Goal: Task Accomplishment & Management: Manage account settings

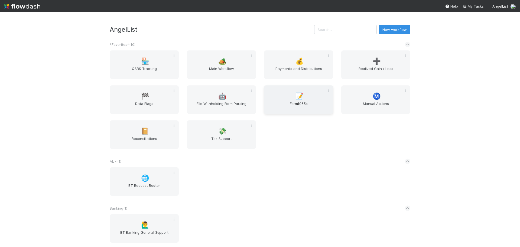
click at [297, 113] on div "📝 Form1065s" at bounding box center [298, 99] width 69 height 28
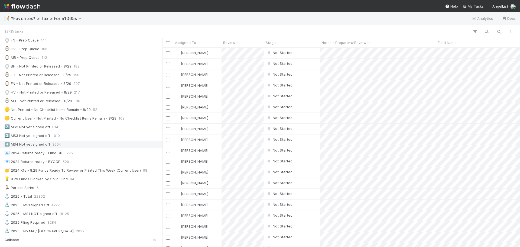
scroll to position [108, 0]
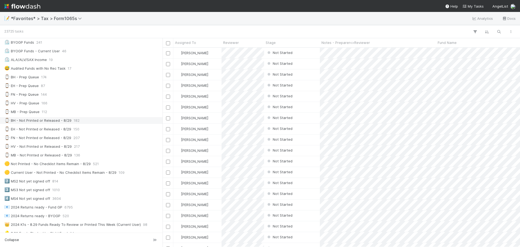
click at [100, 122] on div "⌚ BH - Not Printed or Released - 8/29 182" at bounding box center [82, 120] width 157 height 7
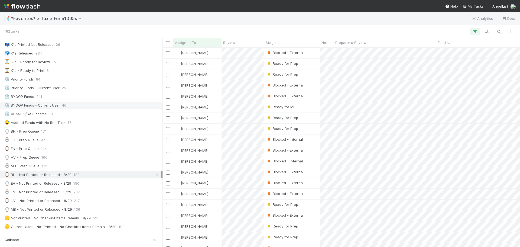
scroll to position [27, 0]
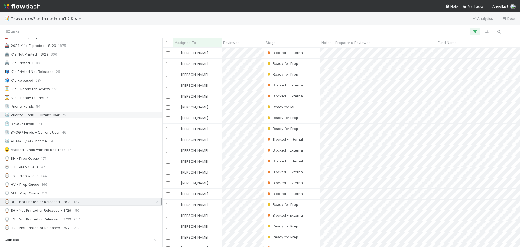
click at [65, 112] on span "25" at bounding box center [64, 115] width 4 height 7
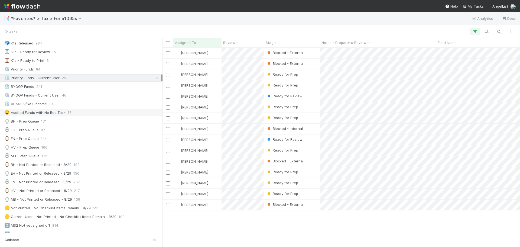
scroll to position [27, 0]
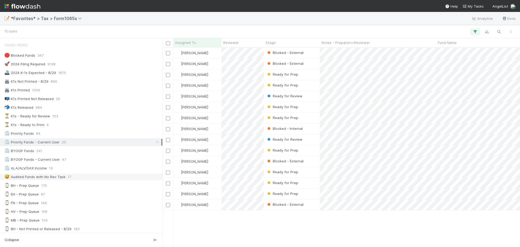
scroll to position [27, 0]
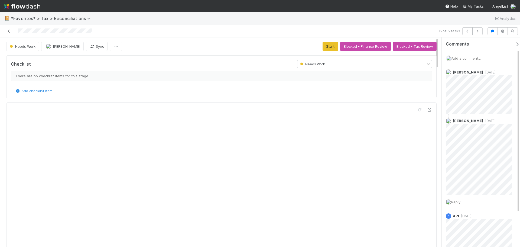
click at [8, 33] on icon at bounding box center [8, 32] width 5 height 4
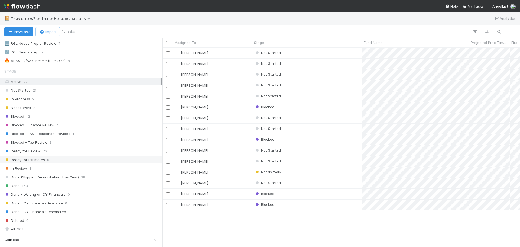
scroll to position [216, 0]
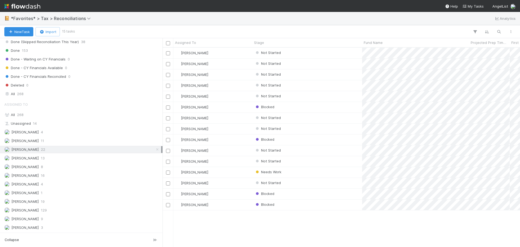
click at [70, 148] on div "Blake Hall 22" at bounding box center [82, 149] width 157 height 7
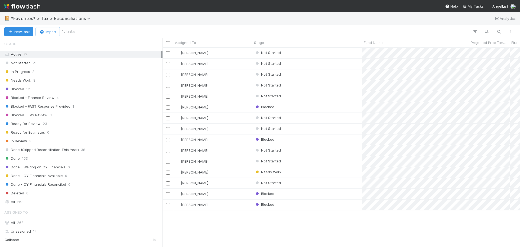
scroll to position [108, 0]
click at [61, 116] on div "Blocked - Tax Review 3" at bounding box center [82, 115] width 157 height 7
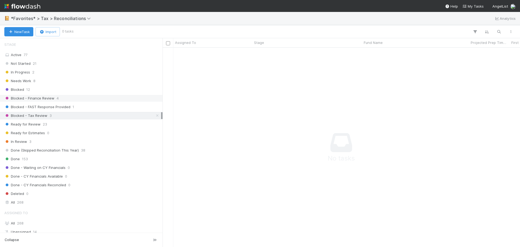
scroll to position [191, 353]
click at [66, 100] on div "Blocked - Finance Review 4" at bounding box center [82, 98] width 157 height 7
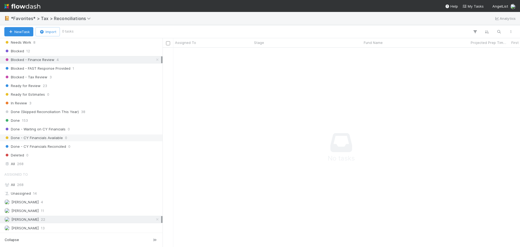
scroll to position [216, 0]
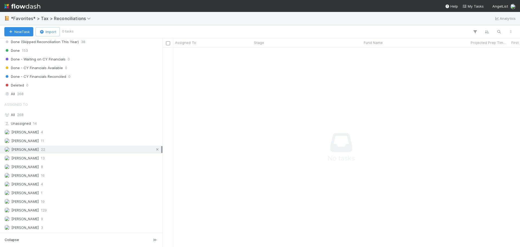
click at [155, 149] on icon at bounding box center [157, 150] width 5 height 4
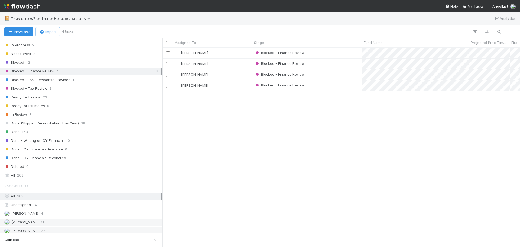
scroll to position [195, 353]
click at [346, 51] on div "Blocked - Finance Review" at bounding box center [307, 53] width 110 height 11
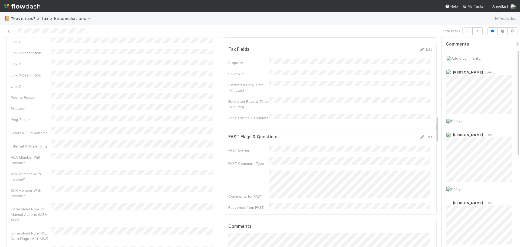
scroll to position [623, 0]
click at [421, 133] on button "Cancel" at bounding box center [422, 137] width 19 height 9
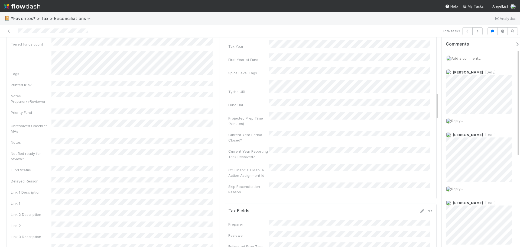
scroll to position [352, 0]
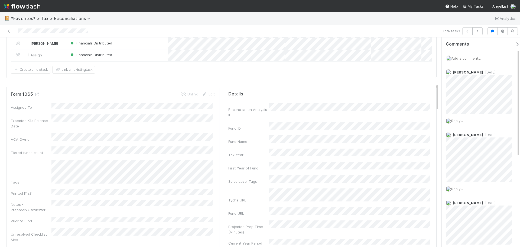
drag, startPoint x: 103, startPoint y: 29, endPoint x: 17, endPoint y: 28, distance: 85.6
click at [17, 28] on div at bounding box center [123, 31] width 242 height 8
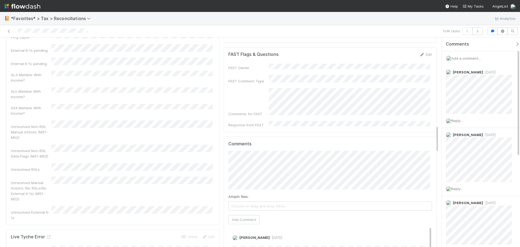
scroll to position [623, 0]
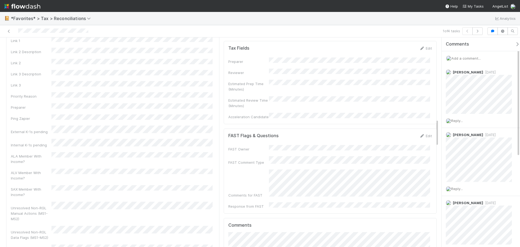
drag, startPoint x: 321, startPoint y: 114, endPoint x: 254, endPoint y: 127, distance: 68.4
click at [254, 145] on div "FAST Owner FAST Comment Type Comments for FAST Response from FAST" at bounding box center [330, 177] width 204 height 64
click at [215, 146] on div "Form 1065 Unlink Edit Assigned To Expected K1s Release Date VCA Owner Tiered fu…" at bounding box center [112, 61] width 213 height 490
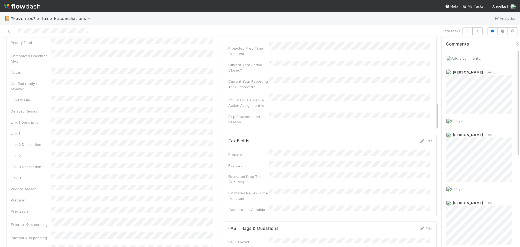
scroll to position [433, 0]
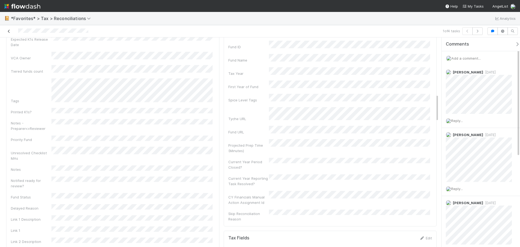
click at [10, 33] on link at bounding box center [8, 30] width 5 height 5
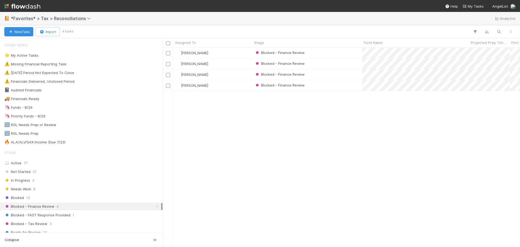
scroll to position [195, 353]
click at [156, 205] on div "Blocked - Finance Review 4" at bounding box center [82, 206] width 157 height 7
click at [155, 204] on link at bounding box center [157, 206] width 5 height 7
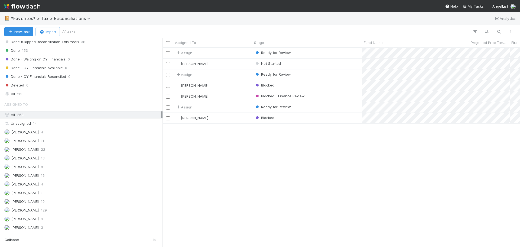
scroll to position [135, 0]
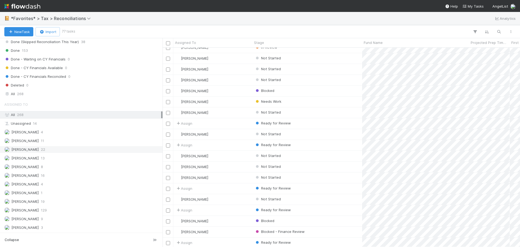
click at [66, 147] on div "Blake Hall 22" at bounding box center [82, 149] width 157 height 7
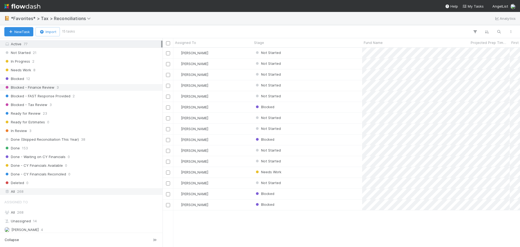
scroll to position [54, 0]
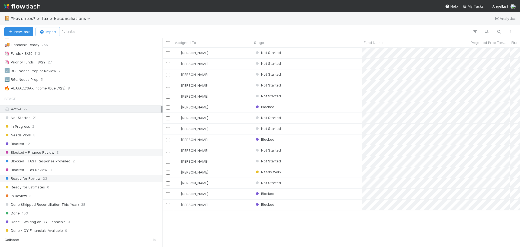
click at [59, 180] on div "Ready for Review 23" at bounding box center [82, 178] width 157 height 7
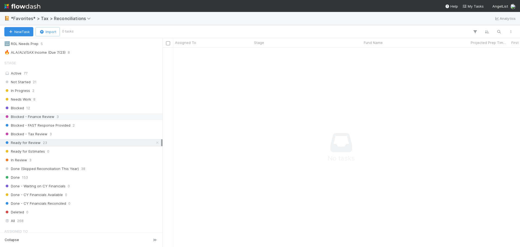
scroll to position [162, 0]
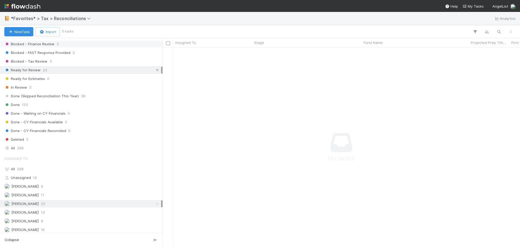
click at [155, 70] on icon at bounding box center [157, 70] width 5 height 4
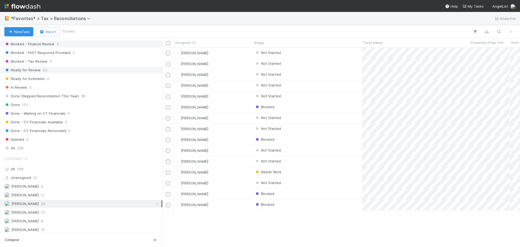
scroll to position [195, 353]
click at [26, 149] on div "All 268" at bounding box center [82, 148] width 157 height 7
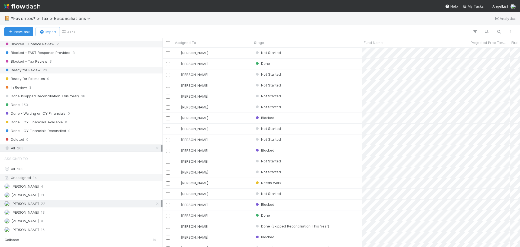
scroll to position [216, 0]
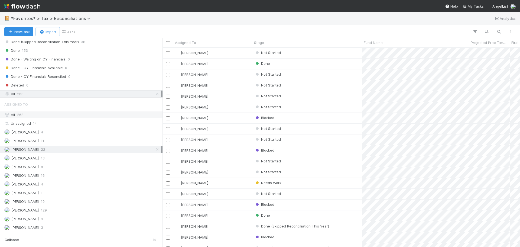
click at [25, 113] on div "All 268" at bounding box center [82, 114] width 157 height 7
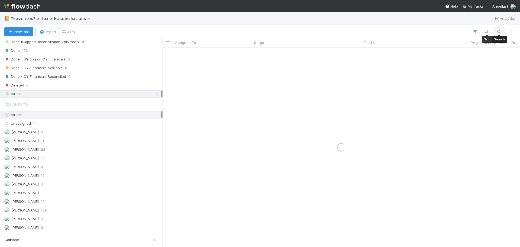
click at [496, 29] on button "button" at bounding box center [499, 31] width 10 height 7
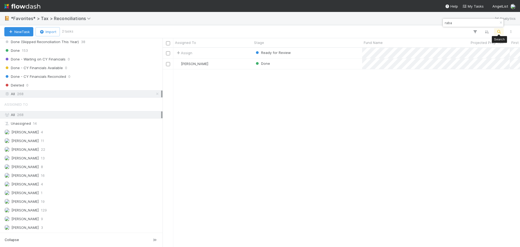
scroll to position [195, 353]
type input "raba"
click at [317, 55] on div "Ready for Review" at bounding box center [307, 53] width 110 height 11
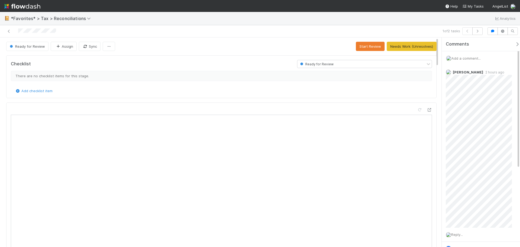
scroll to position [106, 198]
click at [69, 47] on button "Assign" at bounding box center [64, 46] width 26 height 9
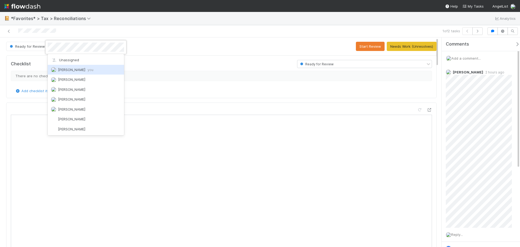
click at [87, 68] on span "you" at bounding box center [90, 69] width 6 height 4
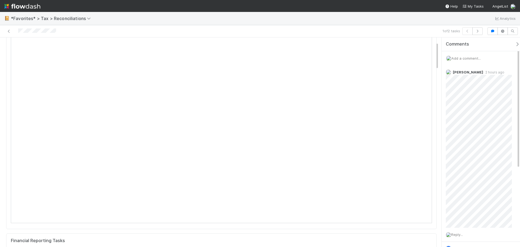
scroll to position [0, 0]
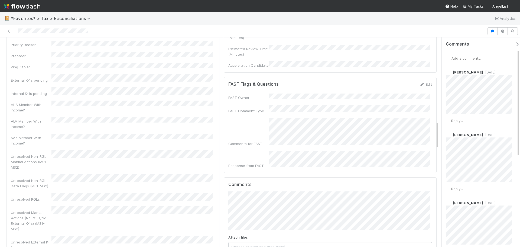
scroll to position [677, 0]
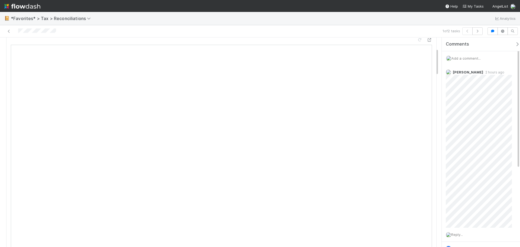
scroll to position [81, 0]
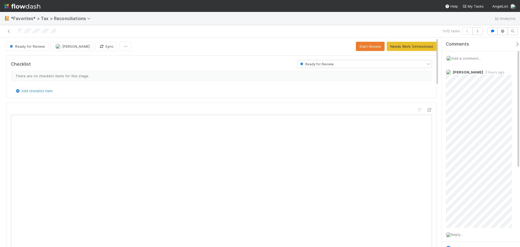
scroll to position [106, 198]
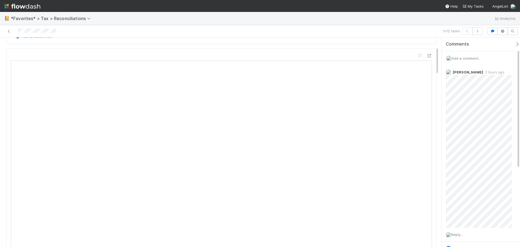
scroll to position [108, 0]
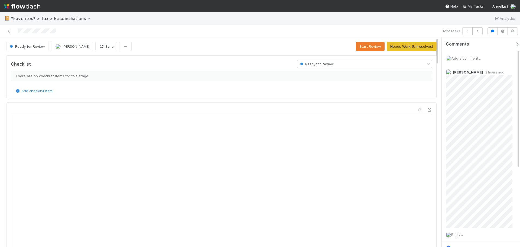
scroll to position [106, 413]
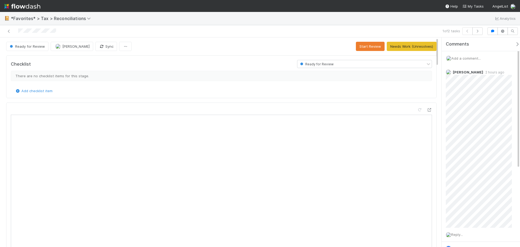
scroll to position [106, 198]
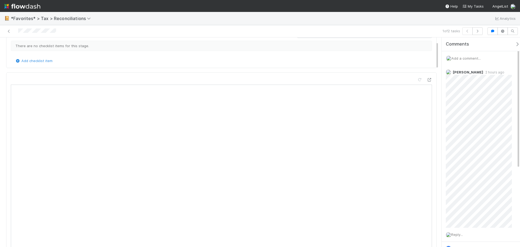
scroll to position [54, 0]
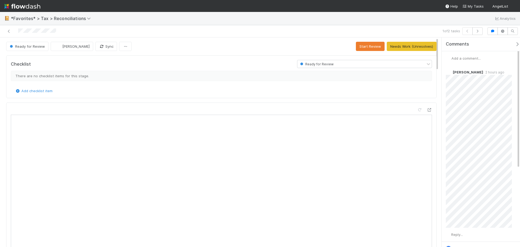
scroll to position [106, 413]
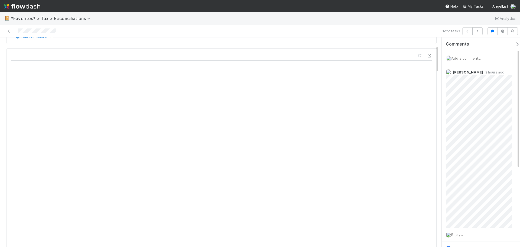
scroll to position [81, 0]
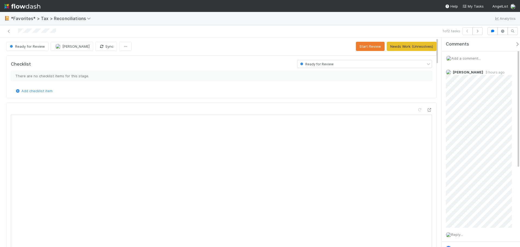
scroll to position [106, 198]
click at [466, 58] on span "Add a comment..." at bounding box center [465, 58] width 29 height 4
click at [469, 98] on div "[PERSON_NAME]" at bounding box center [474, 102] width 41 height 8
click at [470, 102] on span "[PERSON_NAME]" at bounding box center [477, 102] width 27 height 4
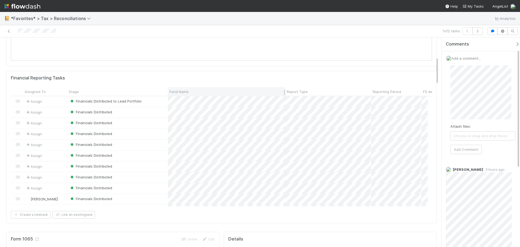
scroll to position [108, 0]
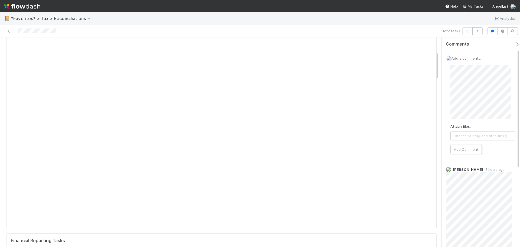
click at [499, 107] on div "Attach files: Choose or drag and drop file(s) Add Comment" at bounding box center [482, 109] width 65 height 89
click at [470, 154] on div "Attach files: Choose or drag and drop file(s) Add Comment" at bounding box center [483, 109] width 74 height 97
click at [472, 150] on button "Add Comment" at bounding box center [465, 149] width 31 height 9
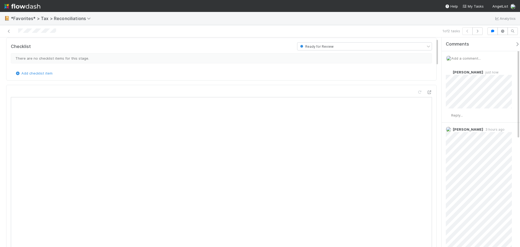
scroll to position [0, 0]
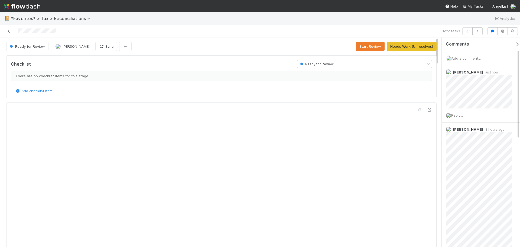
click at [8, 31] on icon at bounding box center [8, 32] width 5 height 4
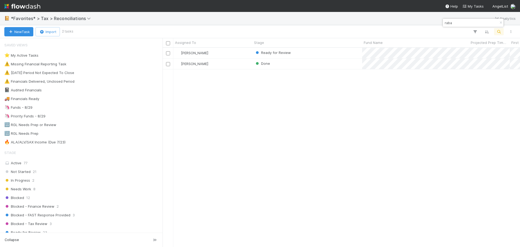
scroll to position [195, 353]
click at [499, 25] on button "button" at bounding box center [501, 23] width 6 height 7
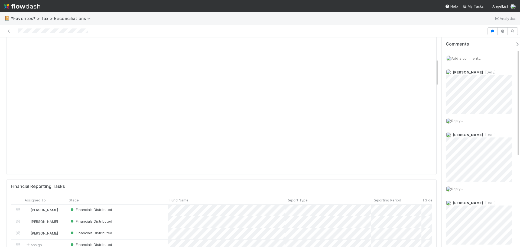
drag, startPoint x: 511, startPoint y: 70, endPoint x: 284, endPoint y: 27, distance: 231.1
click at [512, 71] on icon at bounding box center [514, 73] width 5 height 4
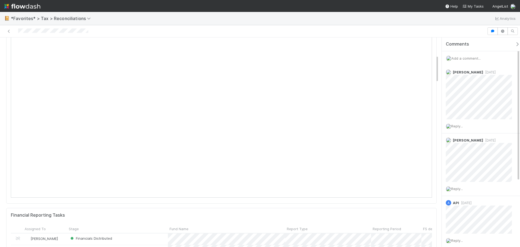
scroll to position [135, 0]
drag, startPoint x: 475, startPoint y: 56, endPoint x: 469, endPoint y: 60, distance: 6.8
click at [475, 56] on span "Add a comment..." at bounding box center [465, 58] width 29 height 4
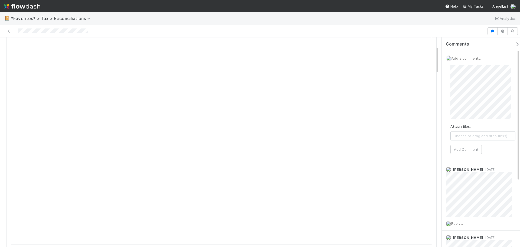
scroll to position [54, 0]
click at [459, 101] on img "button" at bounding box center [459, 101] width 5 height 5
click at [515, 116] on div "Attach files: Choose or drag and drop file(s) Add Comment" at bounding box center [483, 109] width 74 height 97
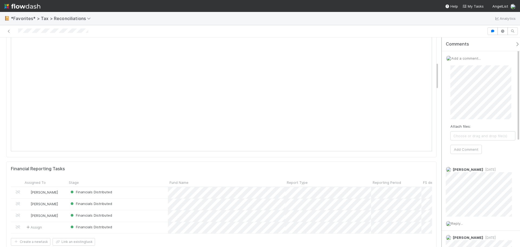
scroll to position [190, 0]
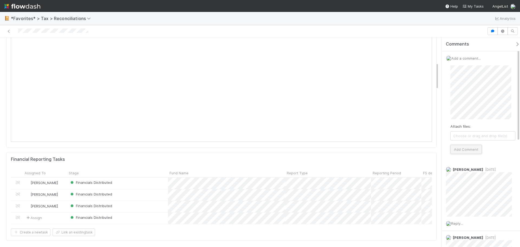
click at [472, 147] on button "Add Comment" at bounding box center [465, 149] width 31 height 9
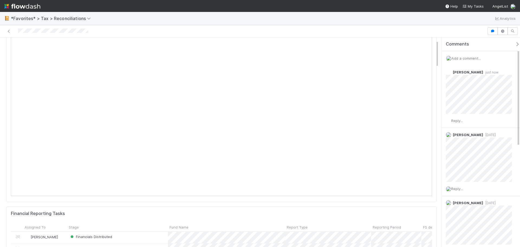
scroll to position [0, 0]
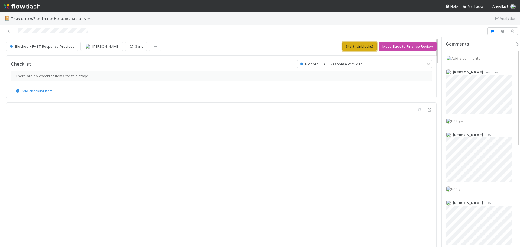
click at [351, 46] on button "Start (Unblocks)" at bounding box center [359, 46] width 34 height 9
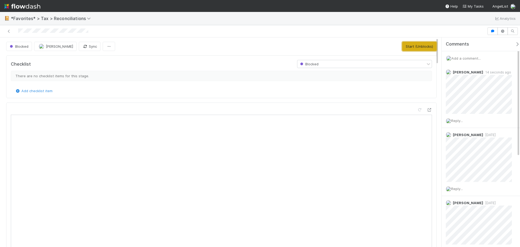
click at [408, 47] on button "Start (Unblocks)" at bounding box center [419, 46] width 34 height 9
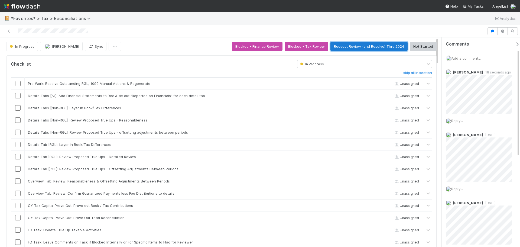
click at [352, 46] on button "Request Review (and Resolve) Thru 2024" at bounding box center [368, 46] width 77 height 9
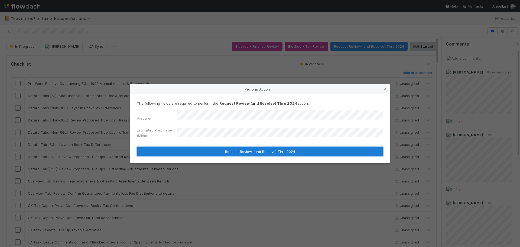
click at [230, 150] on button "Request Review (and Resolve) Thru 2024" at bounding box center [260, 151] width 246 height 9
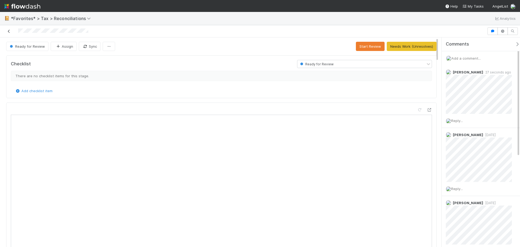
click at [11, 32] on icon at bounding box center [8, 32] width 5 height 4
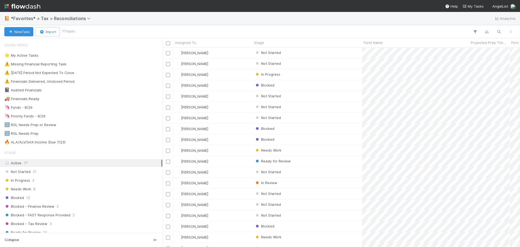
scroll to position [195, 353]
click at [60, 188] on div "Needs Work 8" at bounding box center [82, 189] width 157 height 7
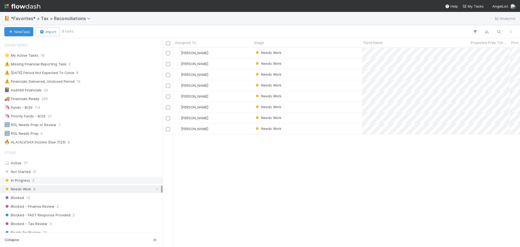
scroll to position [195, 353]
click at [350, 74] on div "Needs Work" at bounding box center [307, 74] width 110 height 11
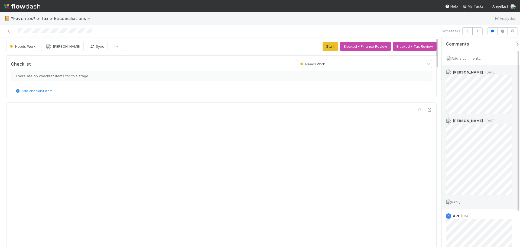
click at [460, 200] on span "Reply..." at bounding box center [457, 202] width 12 height 4
click at [472, 226] on span "[PERSON_NAME]" at bounding box center [479, 226] width 27 height 4
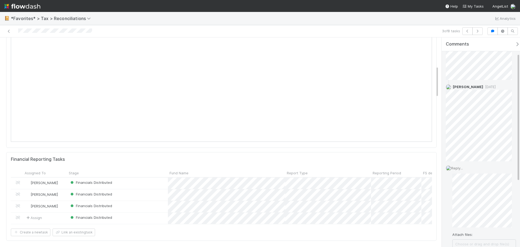
scroll to position [62, 0]
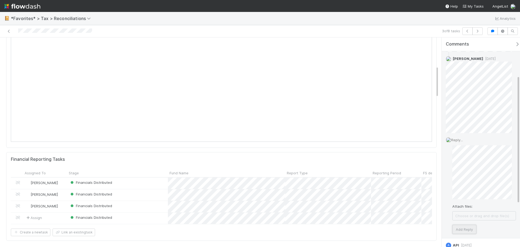
click at [461, 228] on button "Add Reply" at bounding box center [464, 229] width 24 height 9
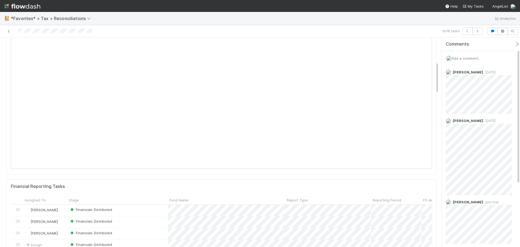
scroll to position [0, 0]
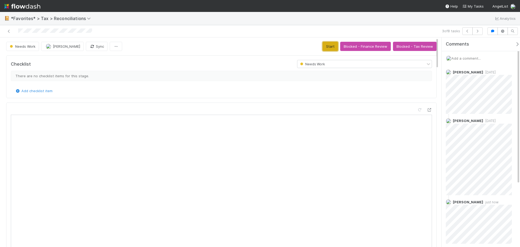
click at [330, 46] on button "Start" at bounding box center [330, 46] width 15 height 9
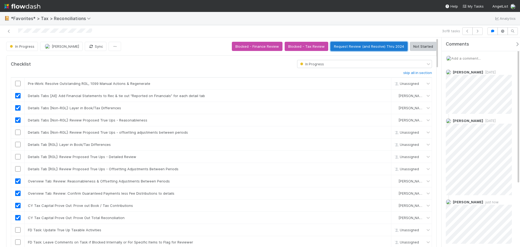
click at [352, 44] on button "Request Review (and Resolve) Thru 2024" at bounding box center [368, 46] width 77 height 9
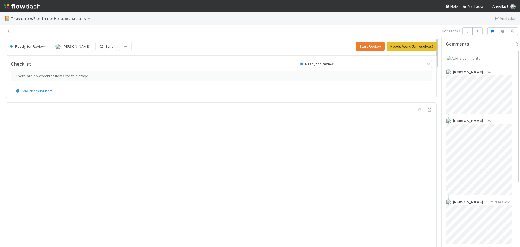
click at [159, 93] on div "Add checklist item" at bounding box center [221, 90] width 421 height 5
click at [10, 31] on icon at bounding box center [8, 32] width 5 height 4
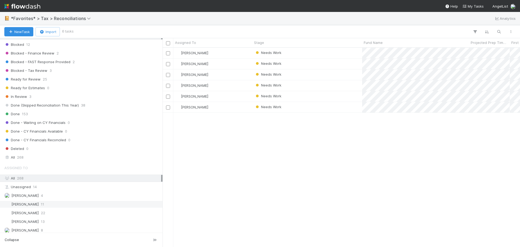
scroll to position [163, 0]
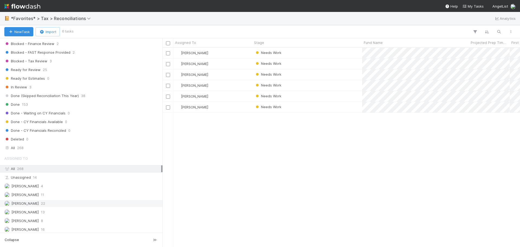
click at [49, 205] on div "[PERSON_NAME] 22" at bounding box center [82, 203] width 157 height 7
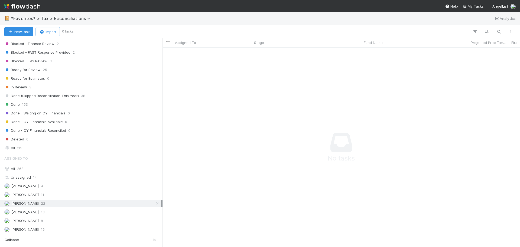
scroll to position [191, 353]
click at [54, 147] on div "All 268" at bounding box center [82, 147] width 157 height 7
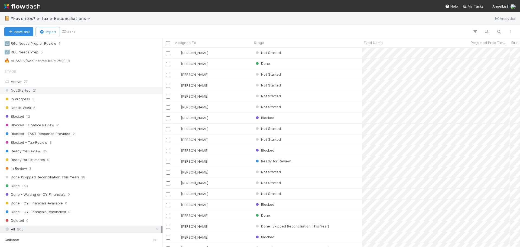
scroll to position [195, 353]
click at [50, 82] on div "Active 77" at bounding box center [82, 81] width 157 height 7
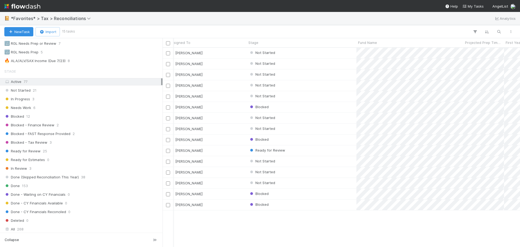
scroll to position [0, 48]
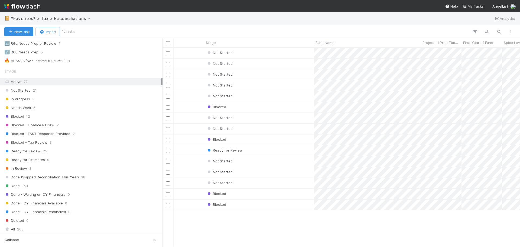
click at [277, 230] on div "Blake Hall Not Started 2 1 2 7 3/18/25, 9:48:38 AM 8/12/25, 12:45:10 PM 2 0 Bla…" at bounding box center [342, 147] width 358 height 199
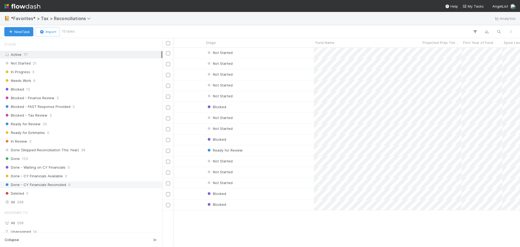
scroll to position [135, 0]
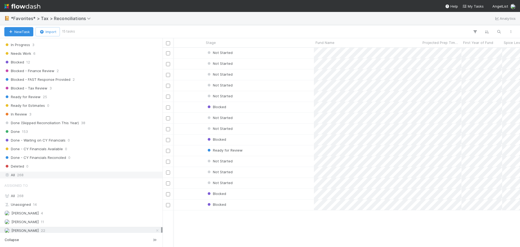
click at [38, 176] on div "All 268" at bounding box center [82, 174] width 157 height 7
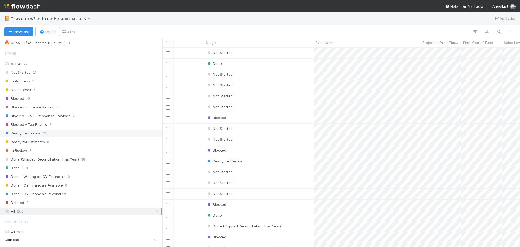
scroll to position [54, 0]
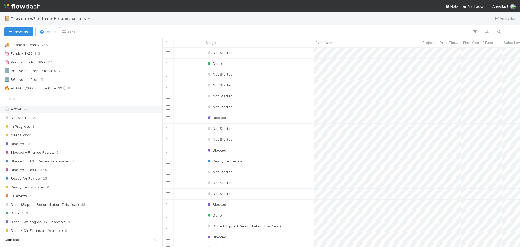
click at [41, 108] on div "Active 77" at bounding box center [82, 109] width 157 height 7
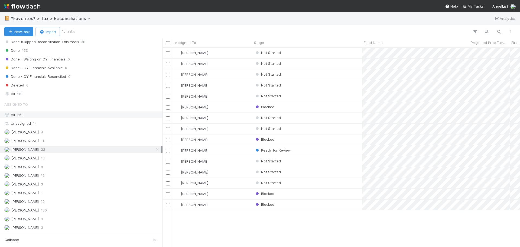
click at [49, 113] on div "All 268" at bounding box center [82, 114] width 157 height 7
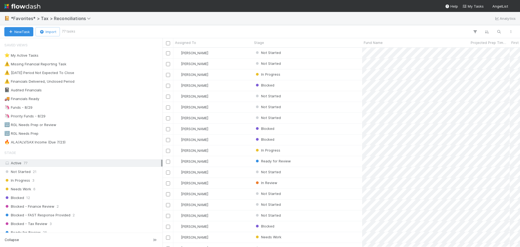
scroll to position [195, 353]
click at [499, 33] on icon "button" at bounding box center [498, 31] width 5 height 5
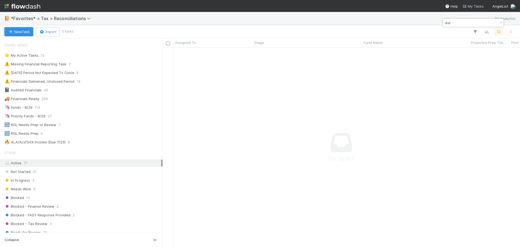
scroll to position [191, 353]
drag, startPoint x: 453, startPoint y: 25, endPoint x: 440, endPoint y: 22, distance: 13.0
click at [440, 22] on body "📔 *Favorites* > Tax > Reconciliations Analytics New Task Import 0 tasks Assigne…" at bounding box center [260, 123] width 520 height 247
type input "d"
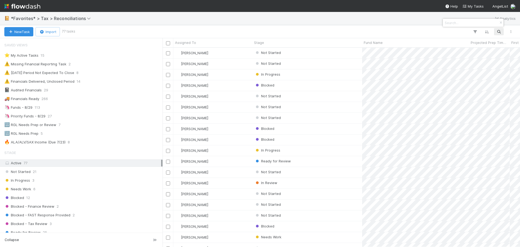
scroll to position [195, 353]
click at [88, 157] on div at bounding box center [260, 123] width 520 height 247
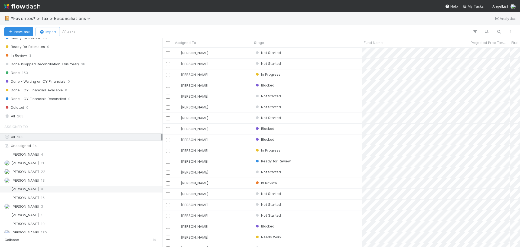
scroll to position [216, 0]
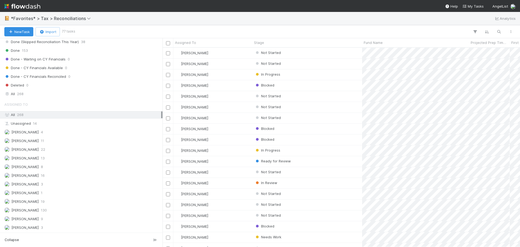
click at [50, 145] on div "Assigned To All 268 Unassigned 14 [PERSON_NAME] 4 [PERSON_NAME] 11 [PERSON_NAME…" at bounding box center [81, 165] width 163 height 132
click at [46, 148] on div "Blake Hall 22" at bounding box center [82, 149] width 157 height 7
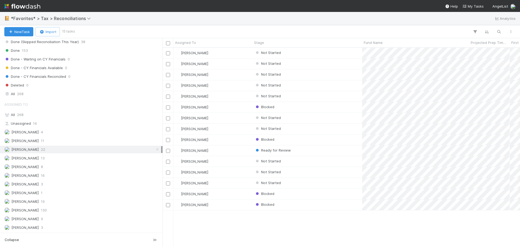
scroll to position [195, 353]
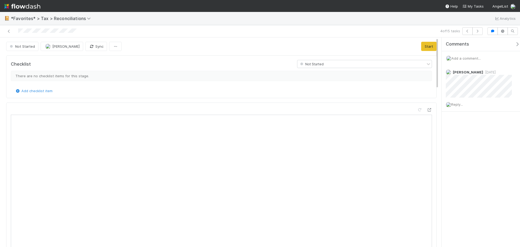
scroll to position [106, 198]
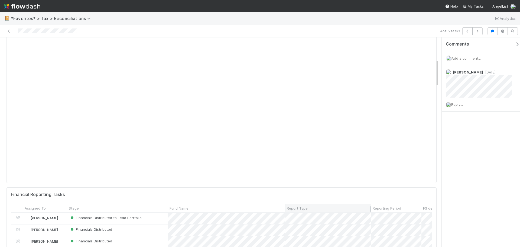
scroll to position [190, 0]
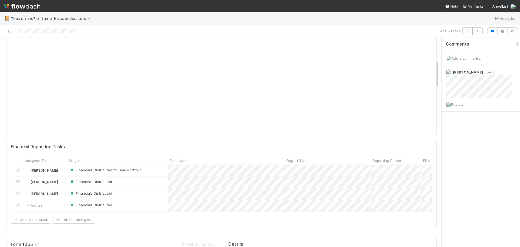
scroll to position [135, 0]
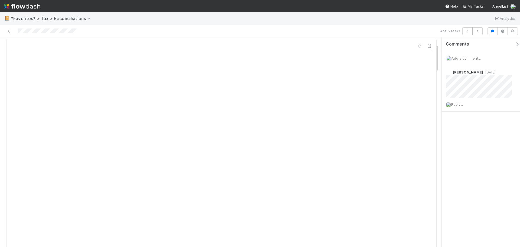
scroll to position [54, 0]
